Goal: Information Seeking & Learning: Understand process/instructions

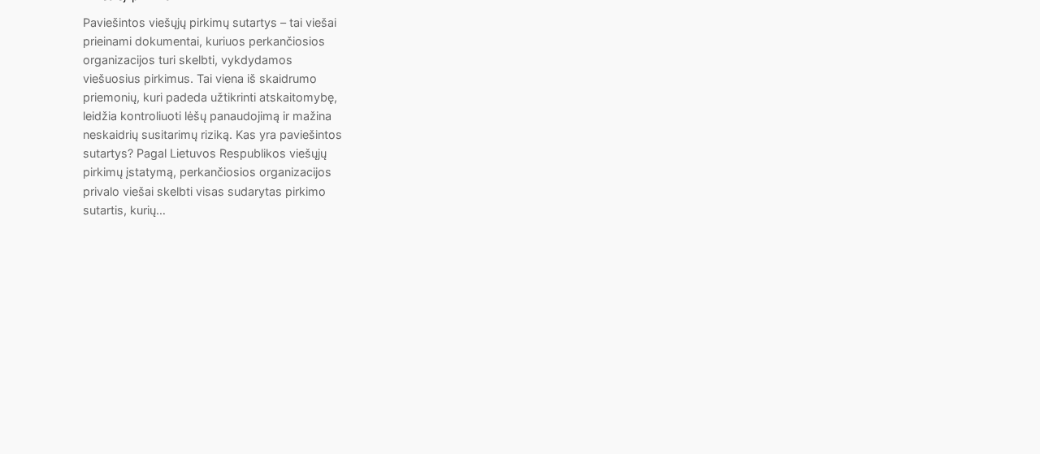
scroll to position [1259, 0]
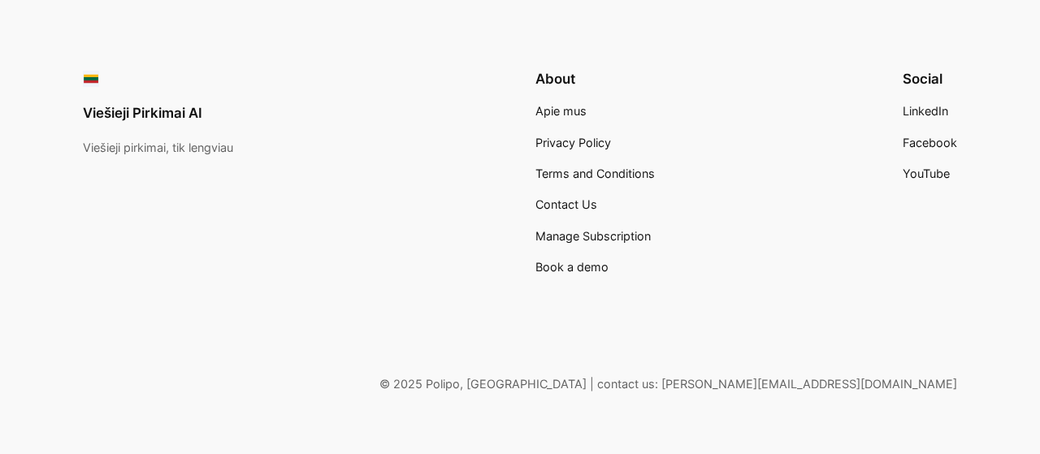
click at [129, 105] on link "Viešieji Pirkimai AI" at bounding box center [142, 113] width 119 height 16
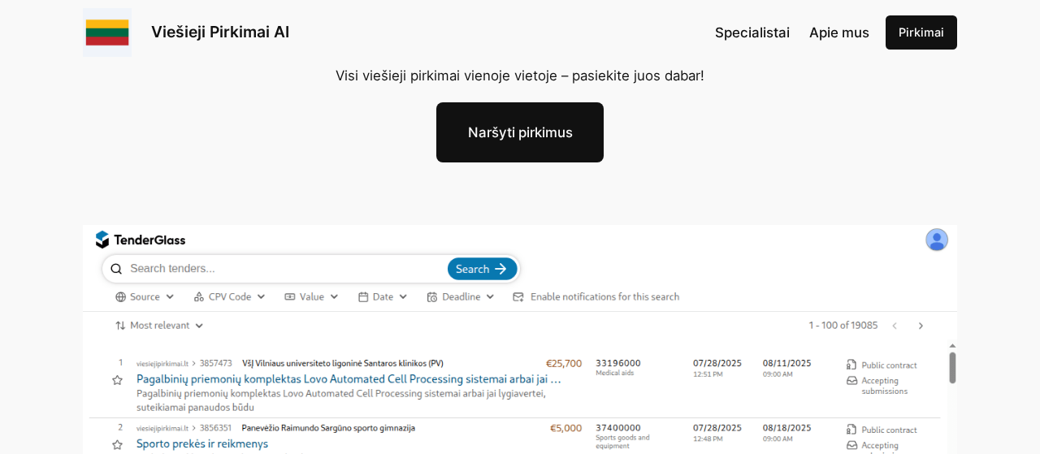
scroll to position [169, 0]
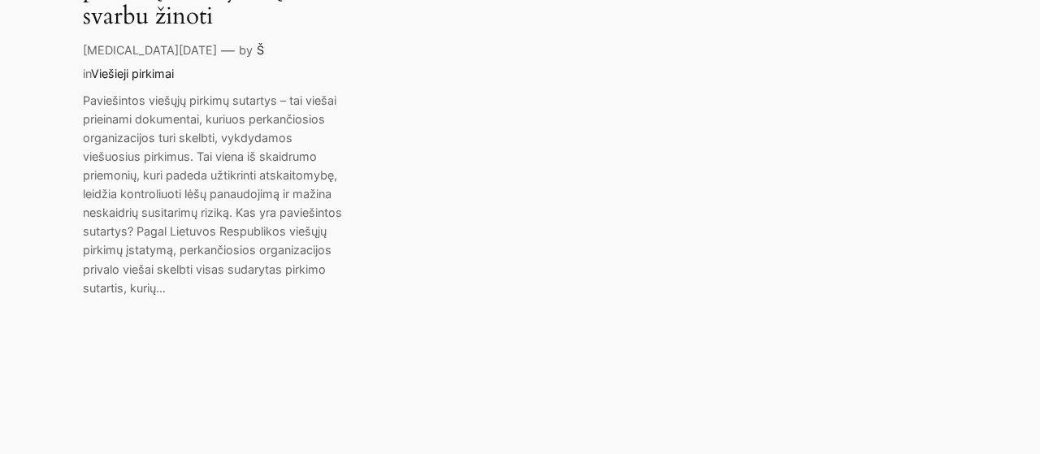
scroll to position [760, 0]
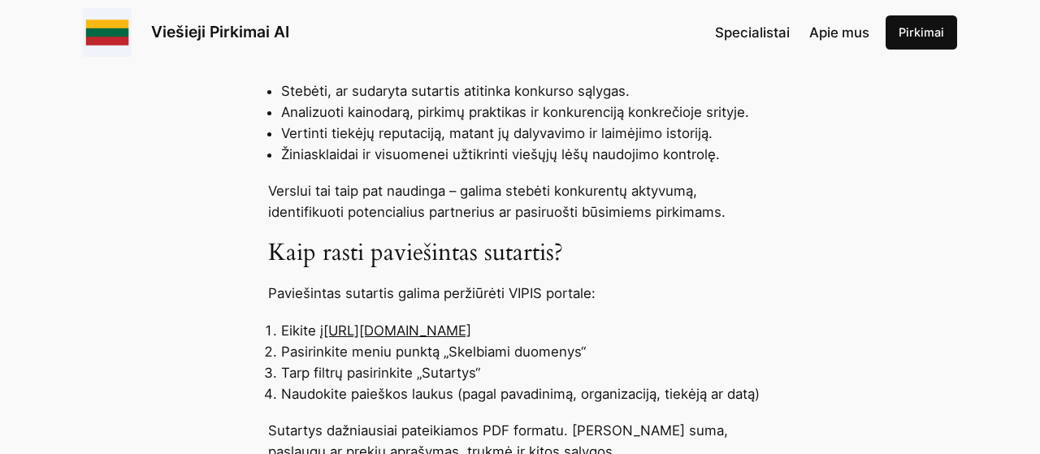
scroll to position [1183, 0]
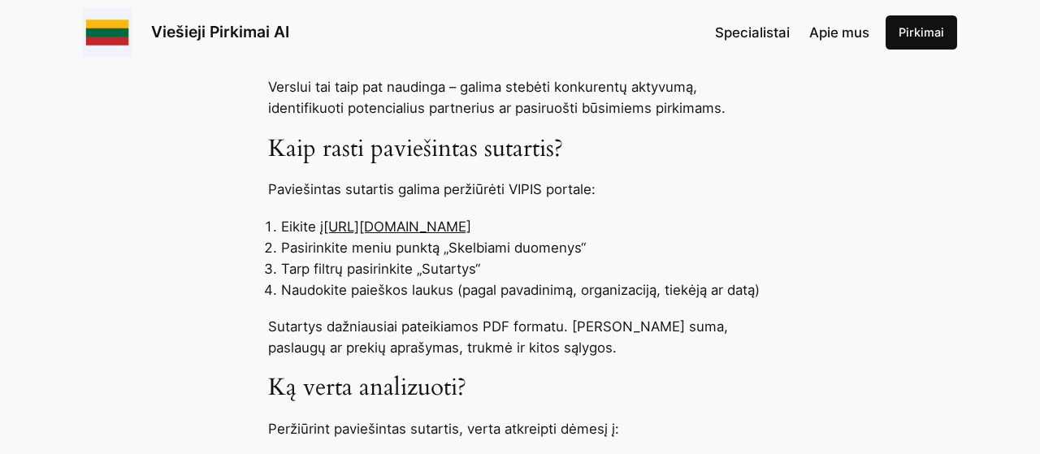
click at [431, 216] on div "Paviešintos viešųjų pirkimų sutartys – tai viešai prieinami dokumentai, kuriuos…" at bounding box center [520, 273] width 1040 height 1402
click at [431, 228] on link "[URL][DOMAIN_NAME]" at bounding box center [397, 227] width 148 height 16
drag, startPoint x: 540, startPoint y: 228, endPoint x: 326, endPoint y: 232, distance: 214.5
click at [326, 232] on li "Eikite į [URL][DOMAIN_NAME]" at bounding box center [526, 226] width 491 height 21
copy li "Eikite į [URL][DOMAIN_NAME]"
